Goal: Information Seeking & Learning: Check status

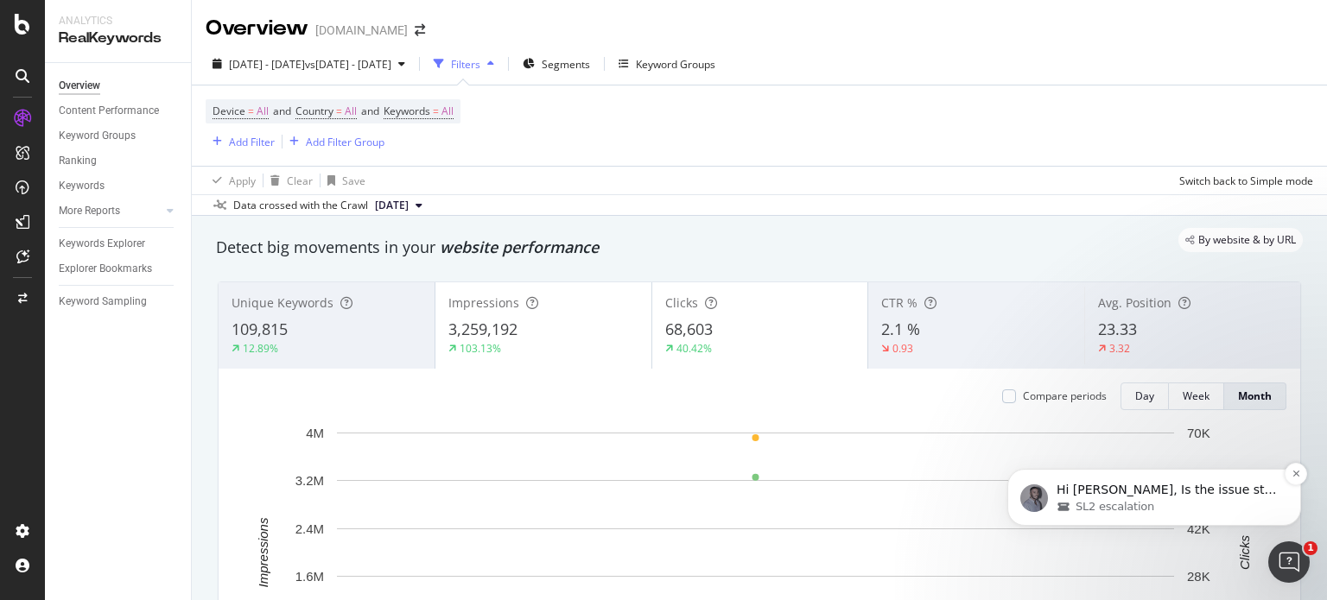
scroll to position [4537, 0]
click at [1214, 499] on div "SL2 escalation" at bounding box center [1168, 507] width 223 height 16
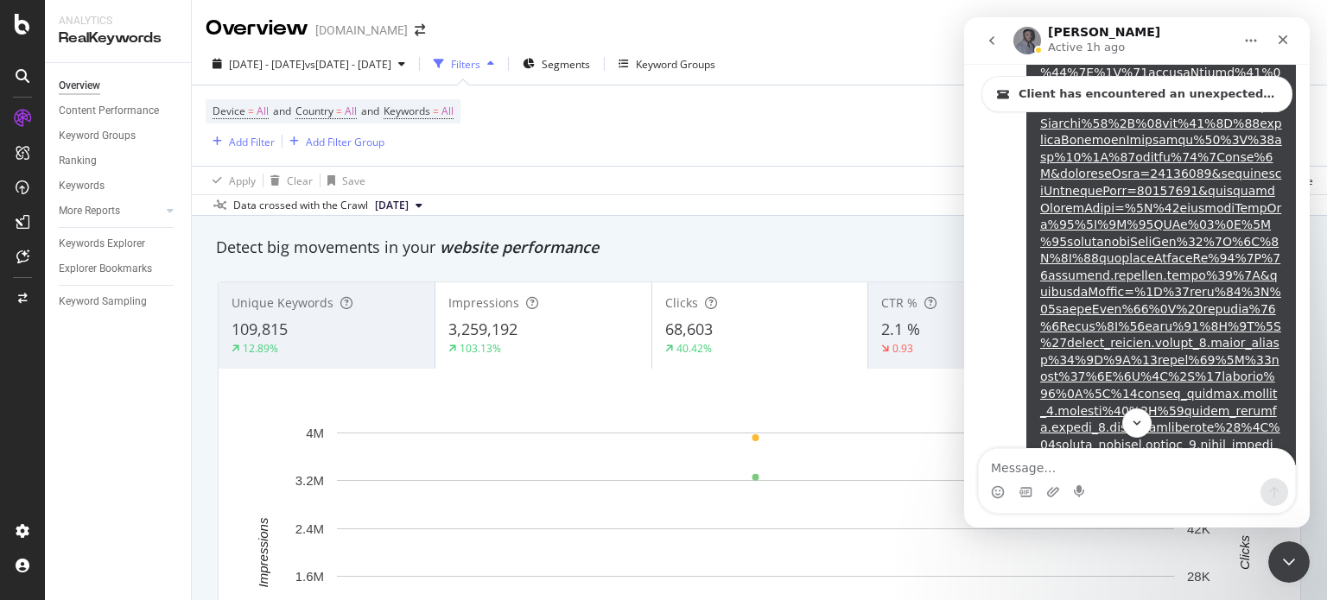
scroll to position [2937, 0]
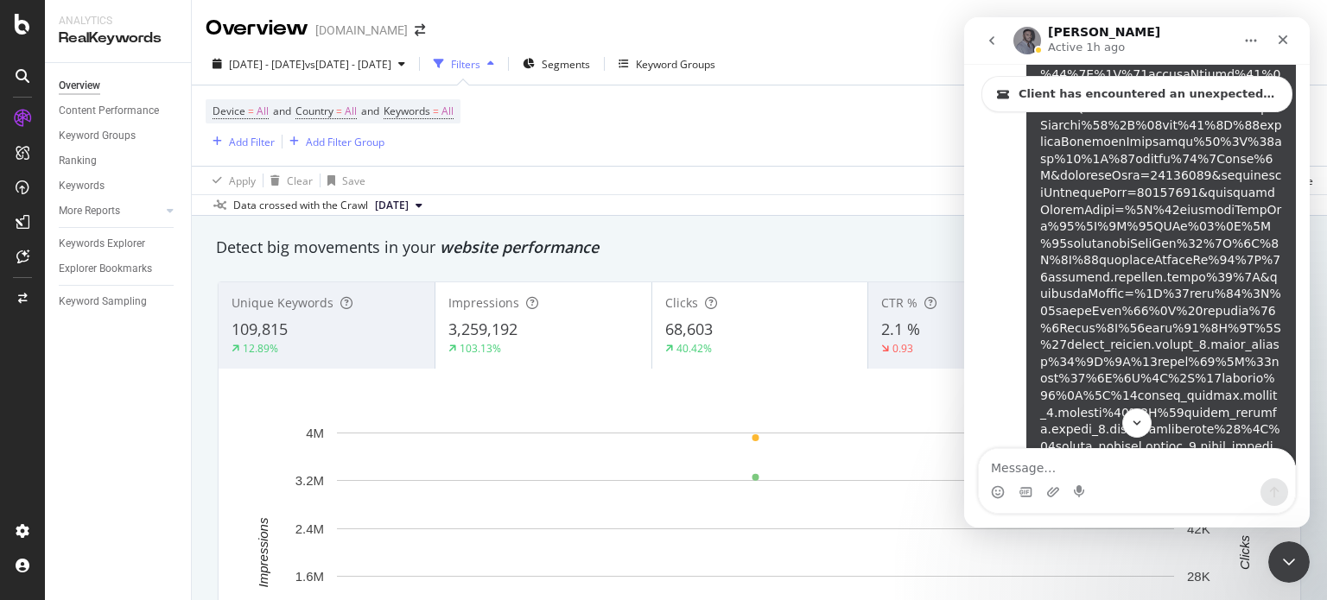
click at [1185, 262] on link "Alejandra says…" at bounding box center [1161, 158] width 242 height 691
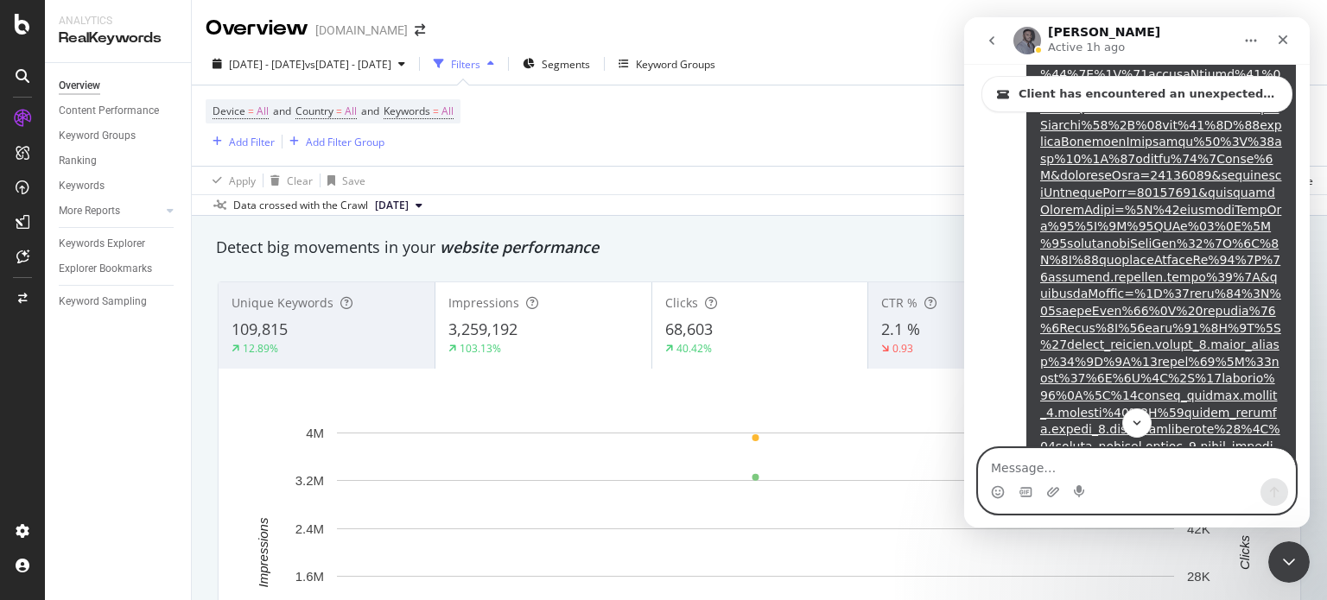
click at [1154, 473] on textarea "Message…" at bounding box center [1137, 463] width 316 height 29
type textarea "yes its still breaking"
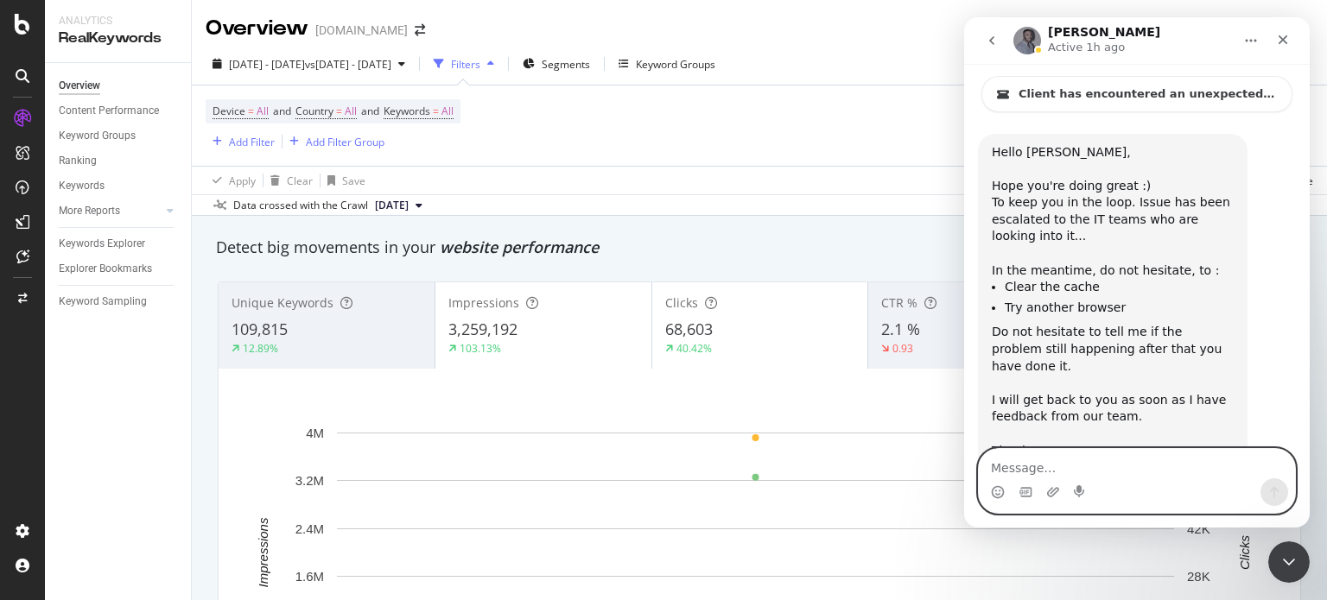
scroll to position [4589, 0]
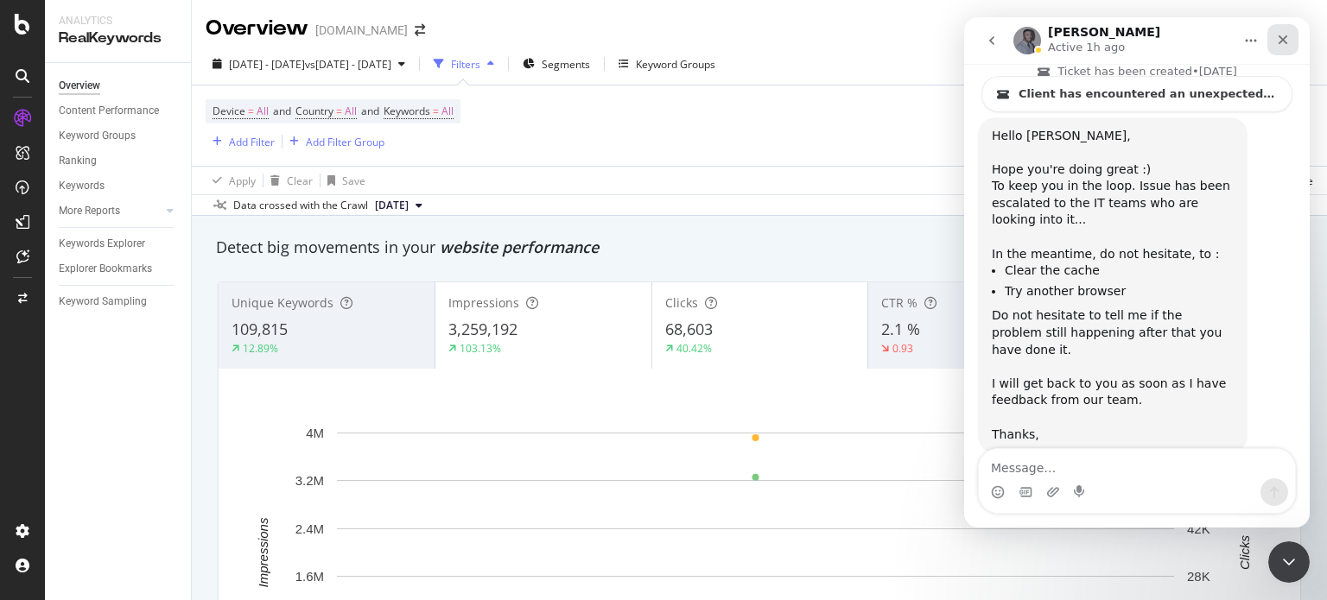
click at [1278, 41] on icon "Close" at bounding box center [1283, 40] width 14 height 14
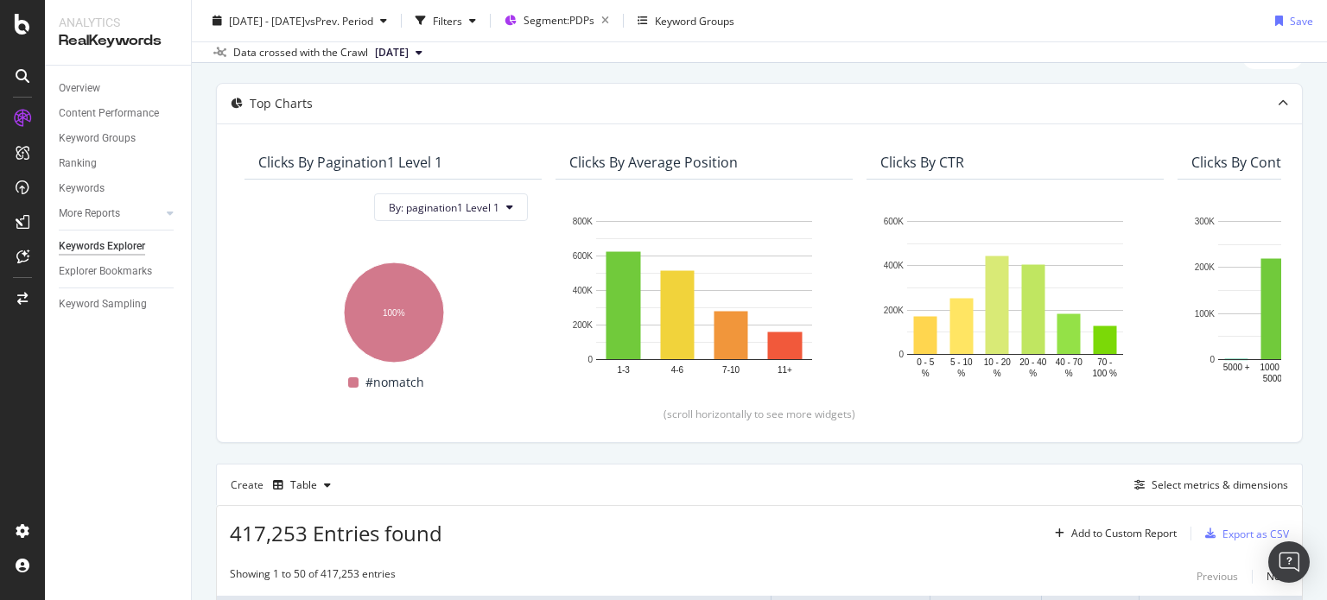
scroll to position [173, 0]
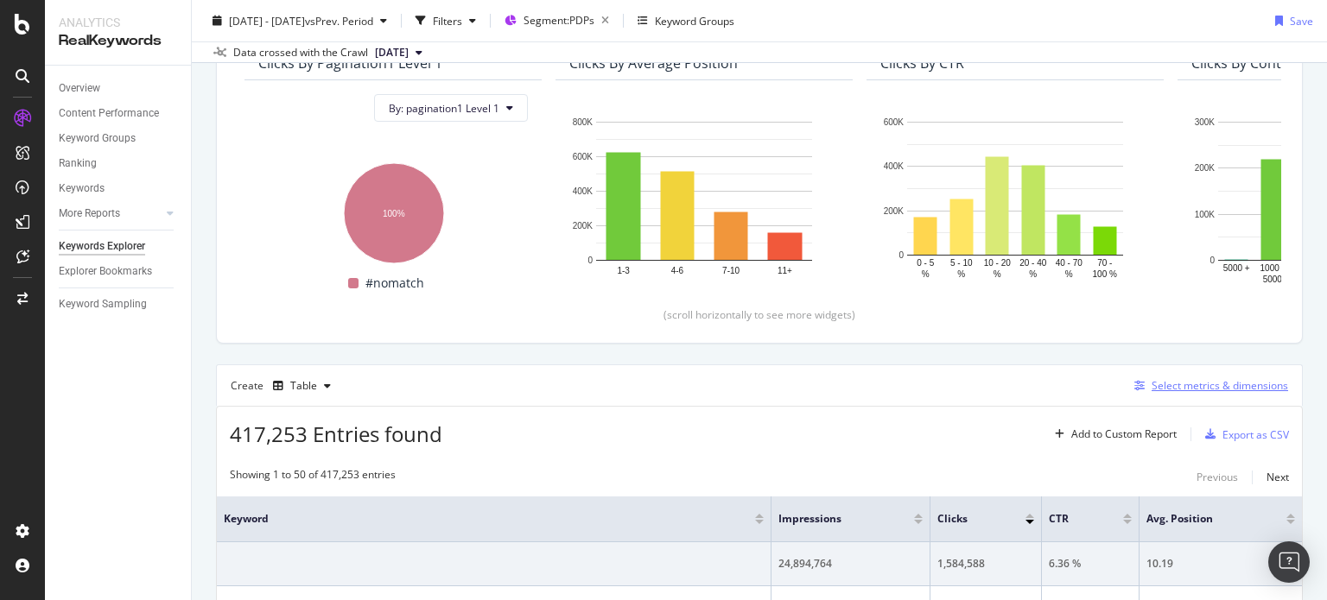
click at [1166, 390] on div "Select metrics & dimensions" at bounding box center [1220, 385] width 137 height 15
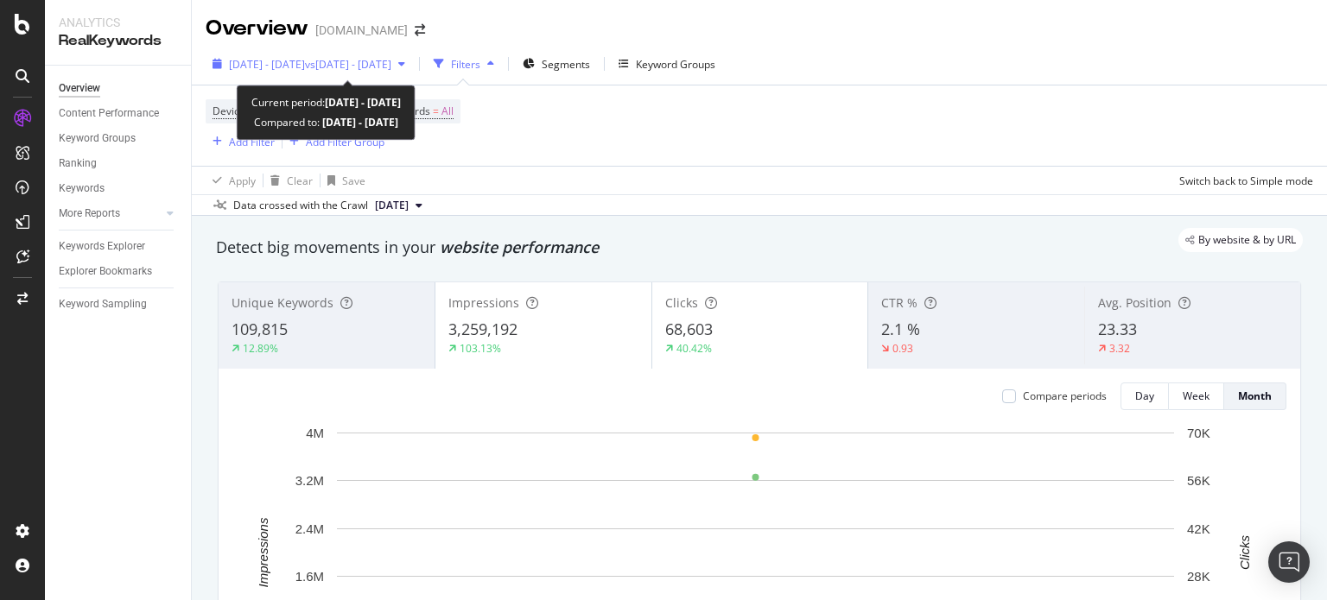
click at [391, 61] on span "vs [DATE] - [DATE]" at bounding box center [348, 64] width 86 height 15
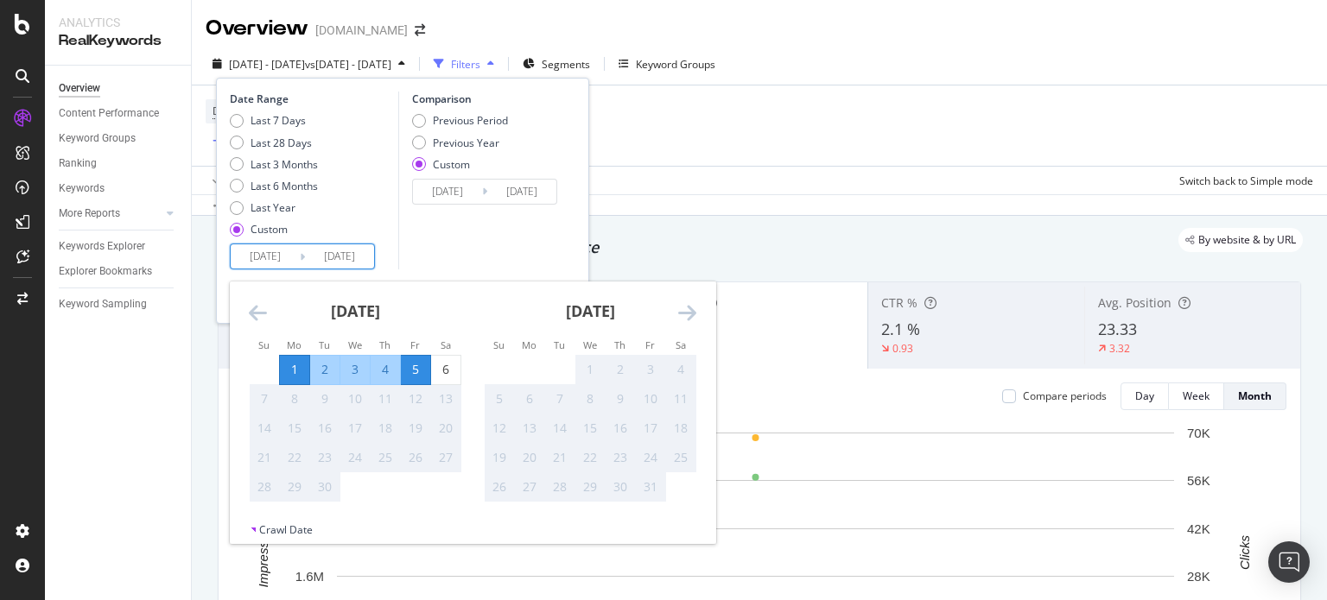
click at [290, 263] on input "[DATE]" at bounding box center [265, 256] width 69 height 24
click at [294, 376] on div "1" at bounding box center [294, 369] width 29 height 17
click at [429, 371] on div "5" at bounding box center [415, 369] width 29 height 17
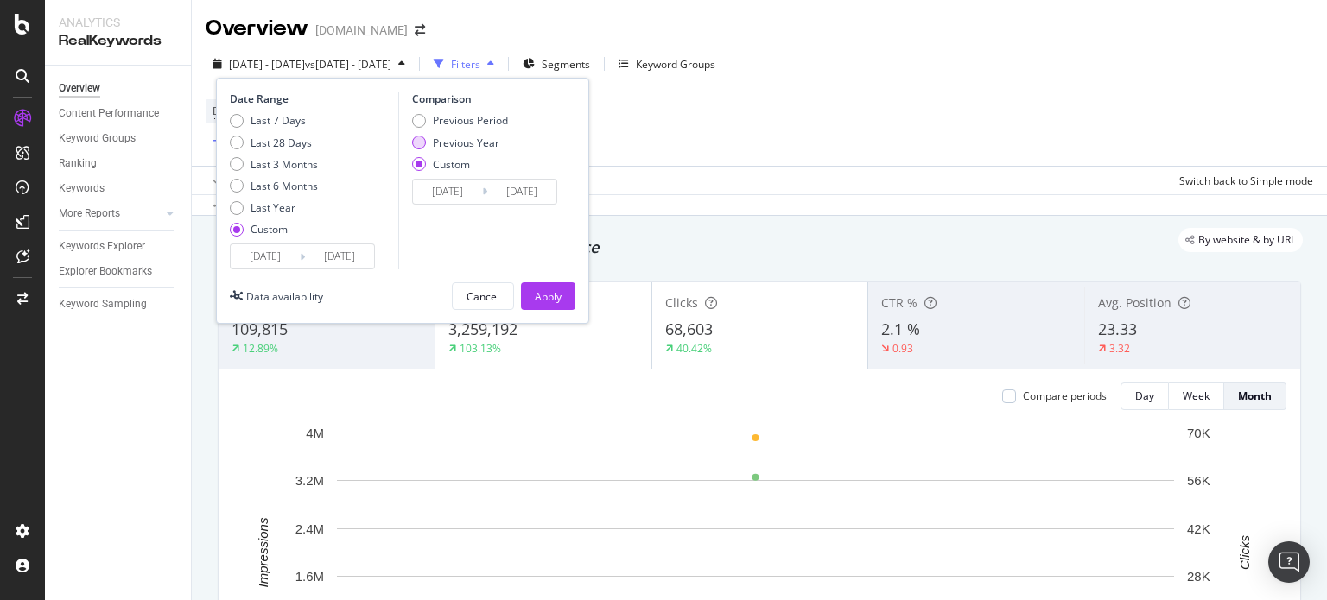
click at [477, 140] on div "Previous Year" at bounding box center [466, 143] width 67 height 15
type input "[DATE]"
click at [463, 187] on input "[DATE]" at bounding box center [447, 192] width 69 height 24
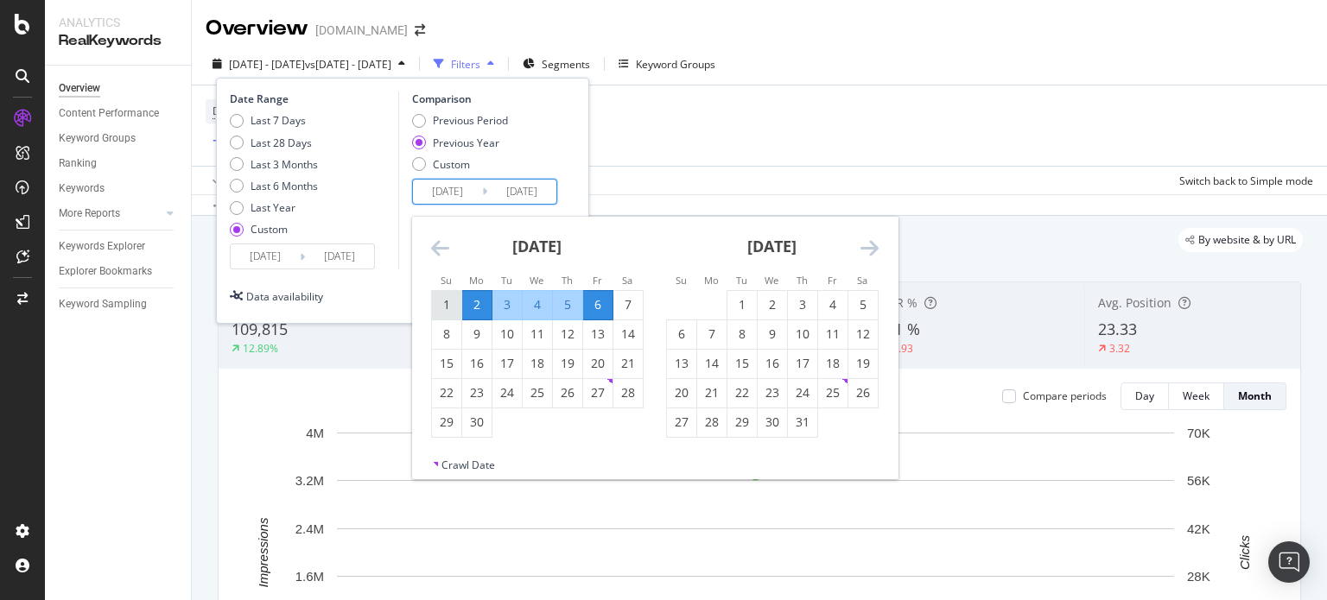
click at [446, 302] on div "1" at bounding box center [446, 304] width 29 height 17
type input "[DATE]"
click at [566, 303] on div "5" at bounding box center [567, 304] width 29 height 17
type input "[DATE]"
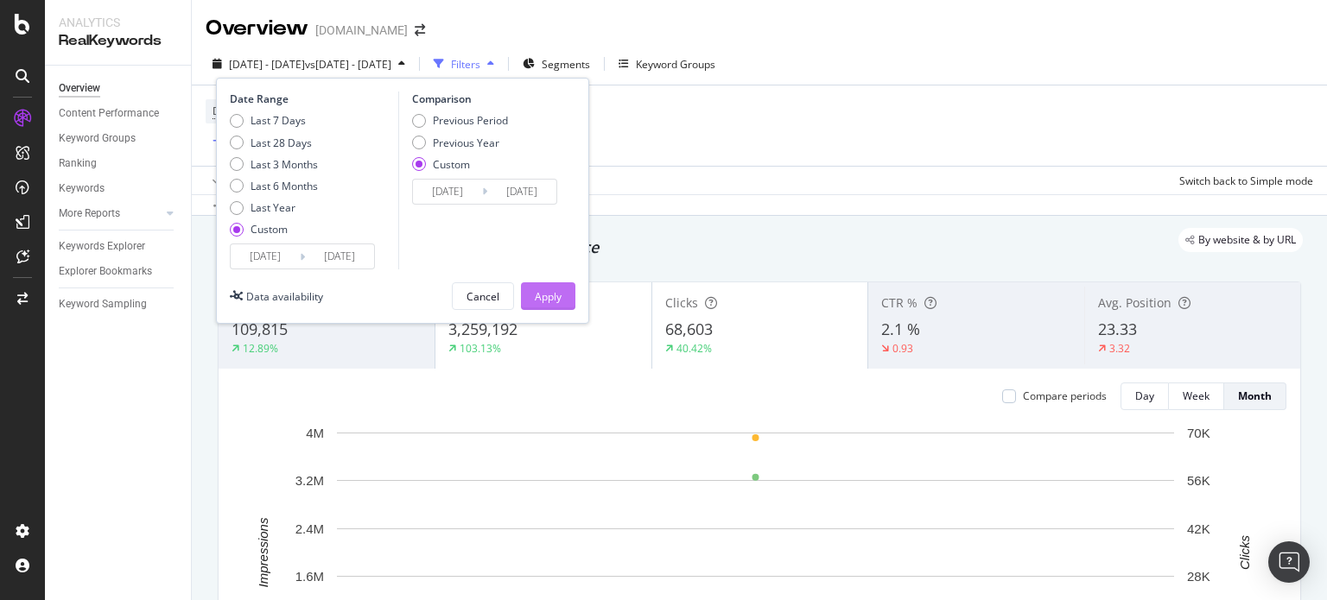
click at [560, 303] on div "Apply" at bounding box center [548, 296] width 27 height 26
